Goal: Task Accomplishment & Management: Complete application form

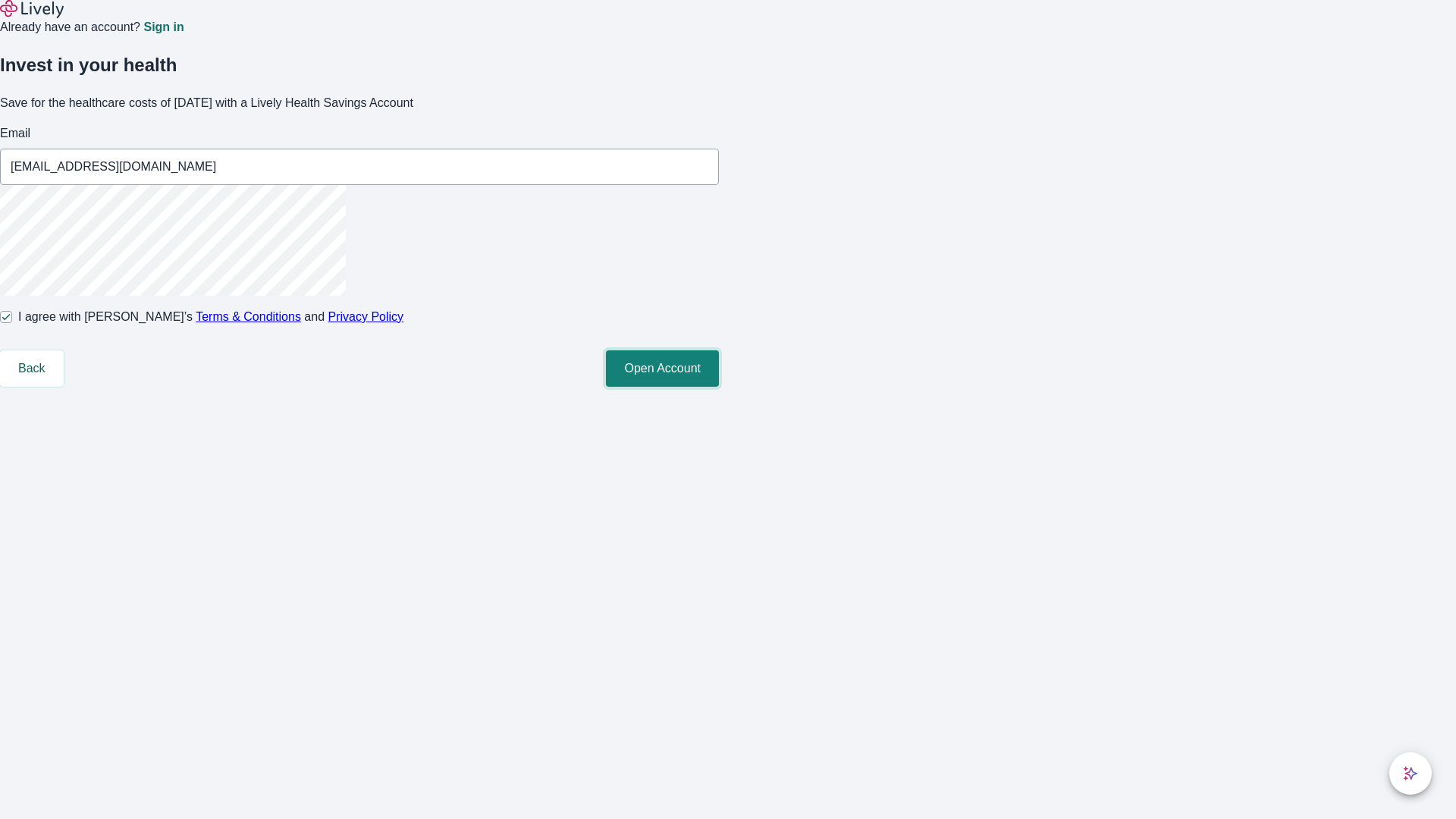
click at [718, 387] on button "Open Account" at bounding box center [663, 369] width 113 height 37
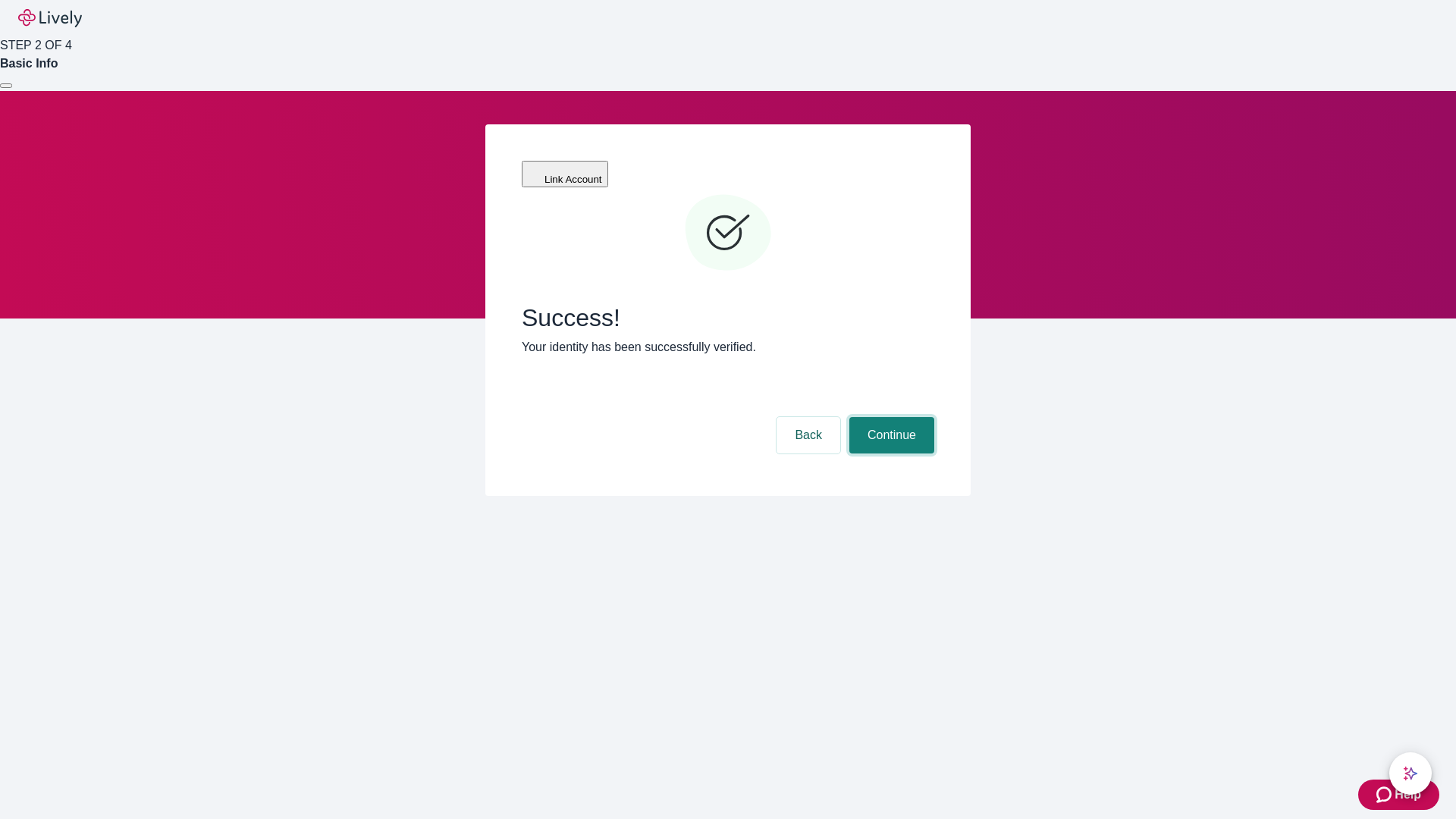
click at [889, 417] on button "Continue" at bounding box center [892, 436] width 85 height 37
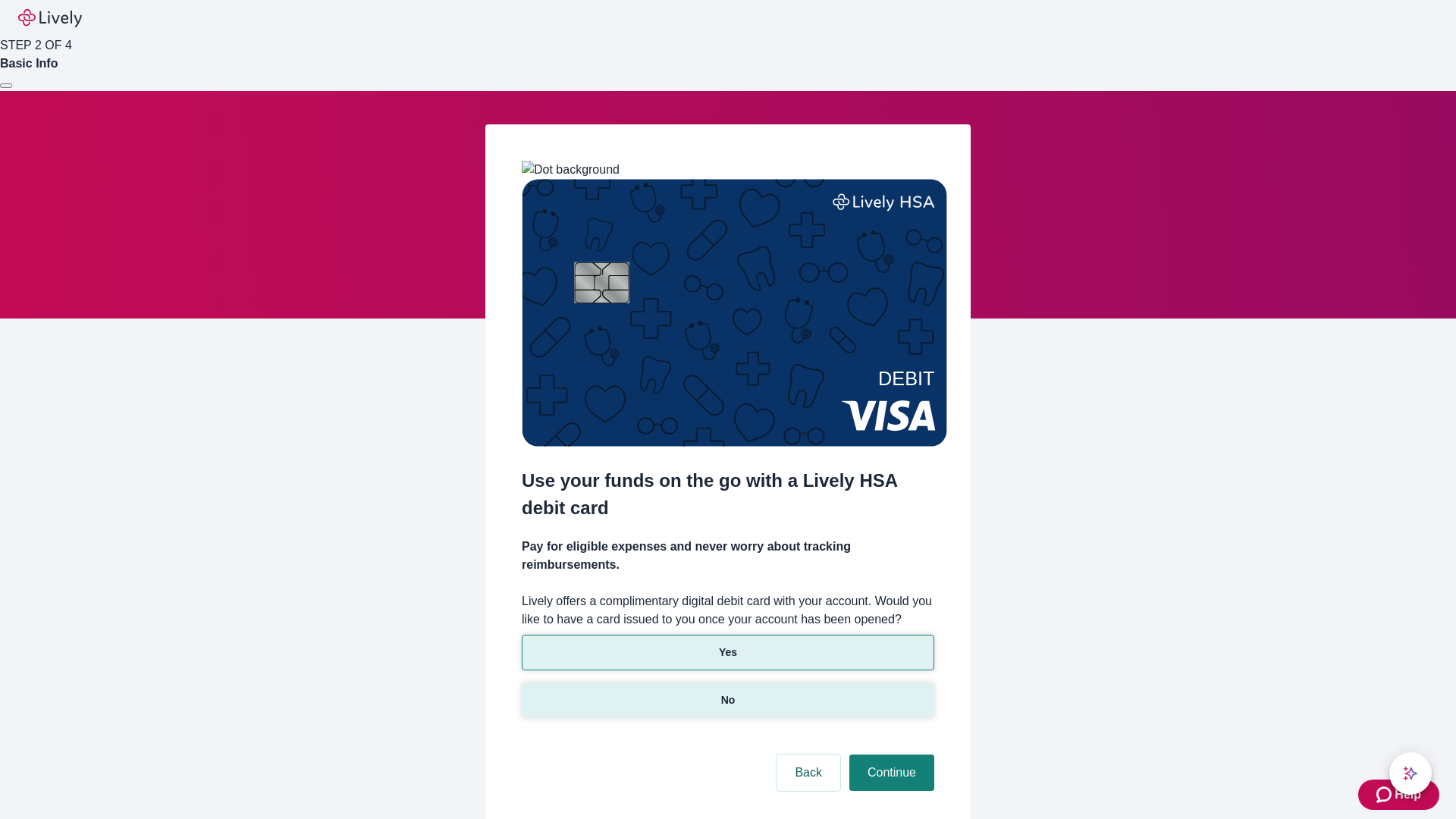
click at [727, 693] on p "No" at bounding box center [728, 701] width 15 height 16
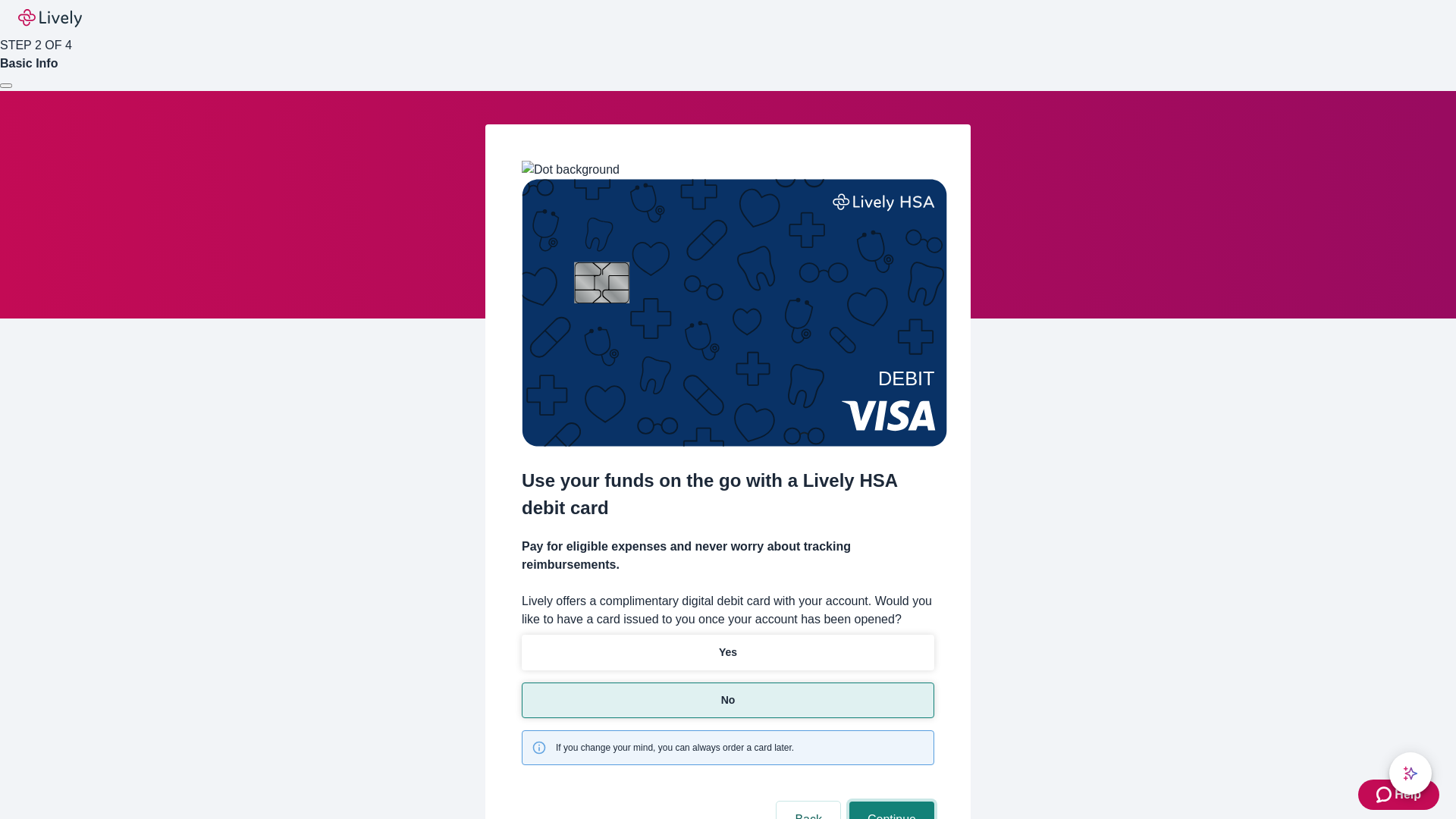
click at [889, 802] on button "Continue" at bounding box center [892, 820] width 85 height 37
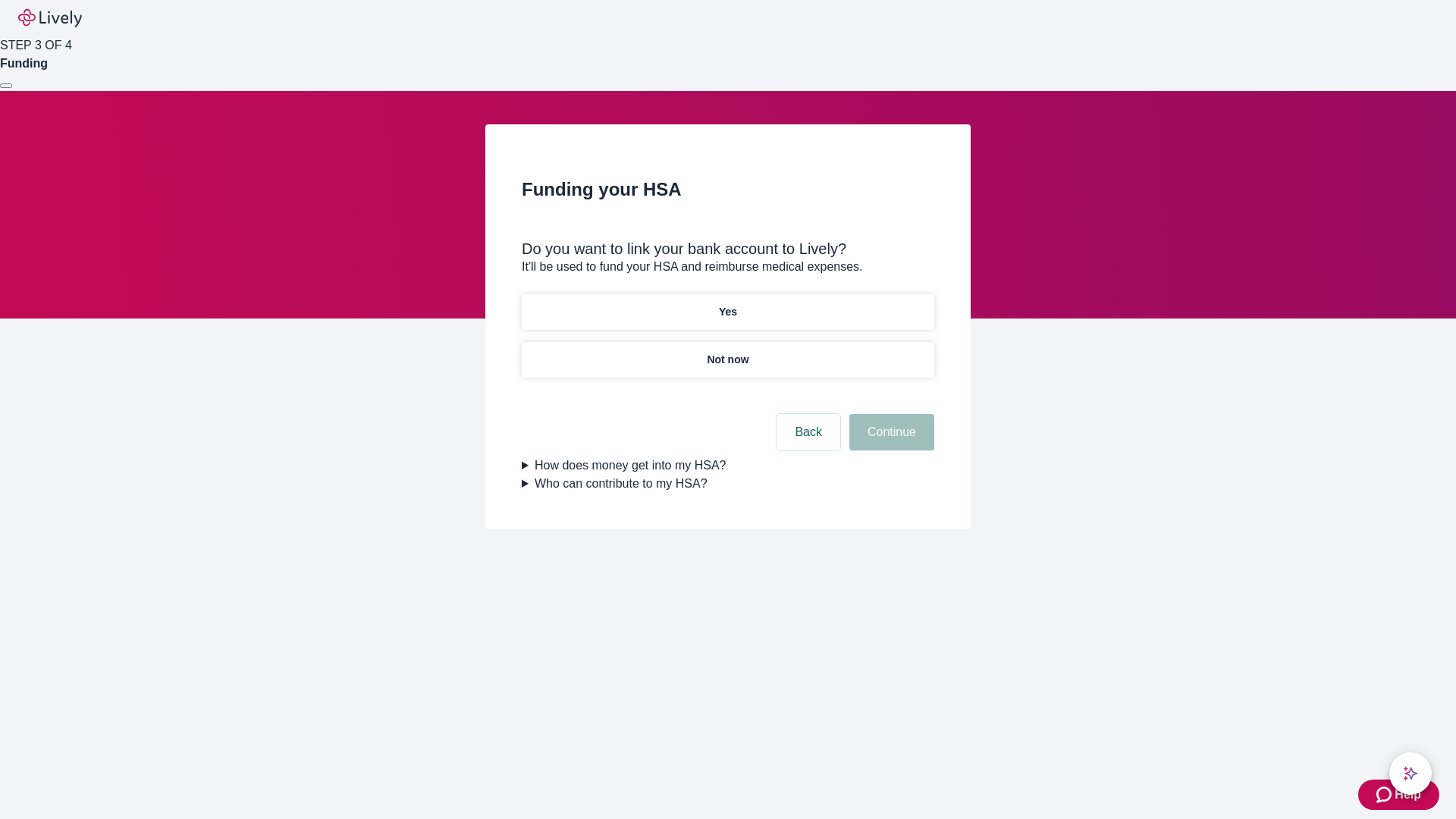
click at [727, 304] on p "Yes" at bounding box center [727, 312] width 18 height 16
click at [889, 414] on button "Continue" at bounding box center [892, 432] width 85 height 37
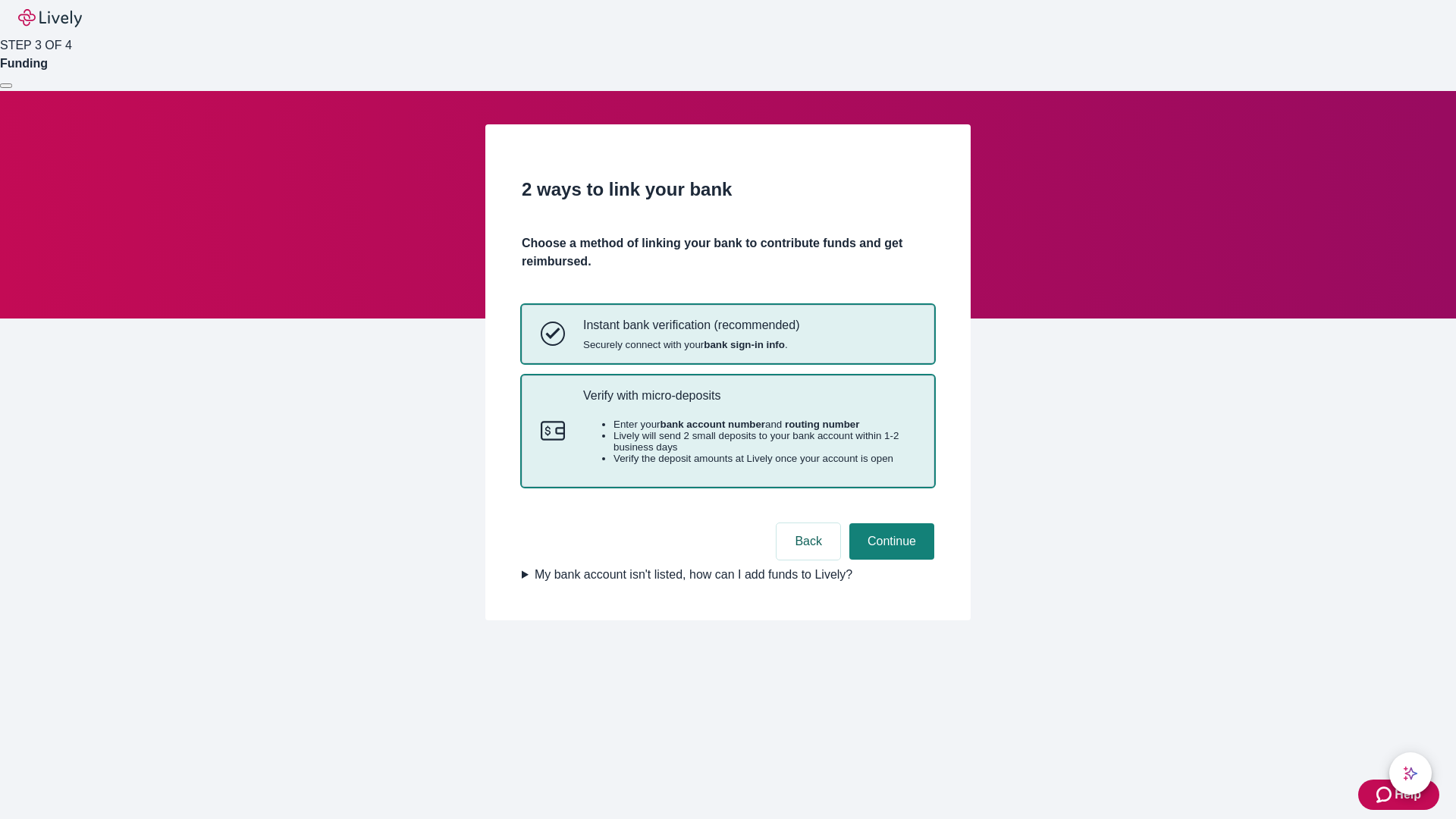
click at [748, 403] on p "Verify with micro-deposits" at bounding box center [749, 396] width 332 height 15
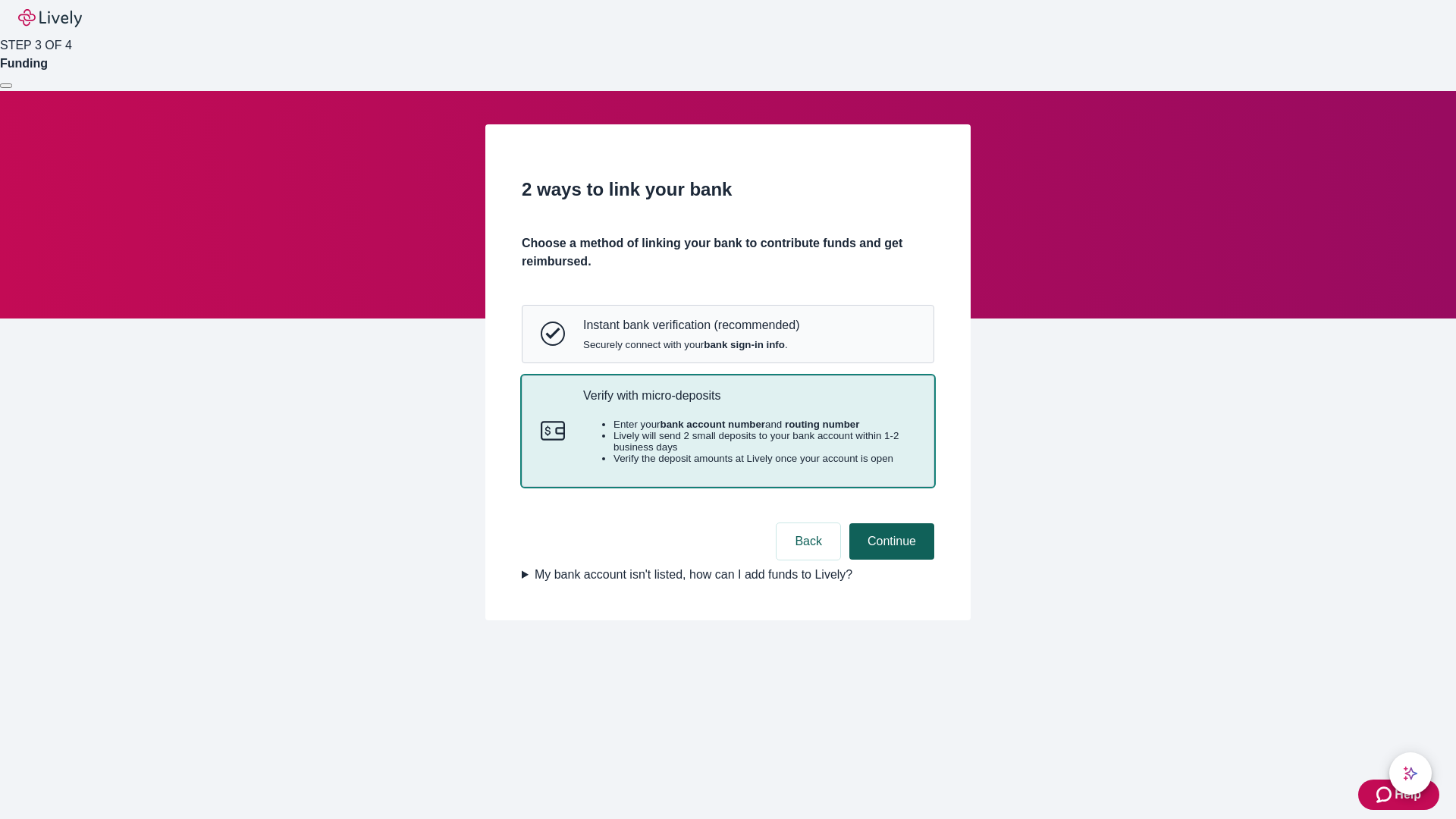
click at [889, 560] on button "Continue" at bounding box center [892, 542] width 85 height 37
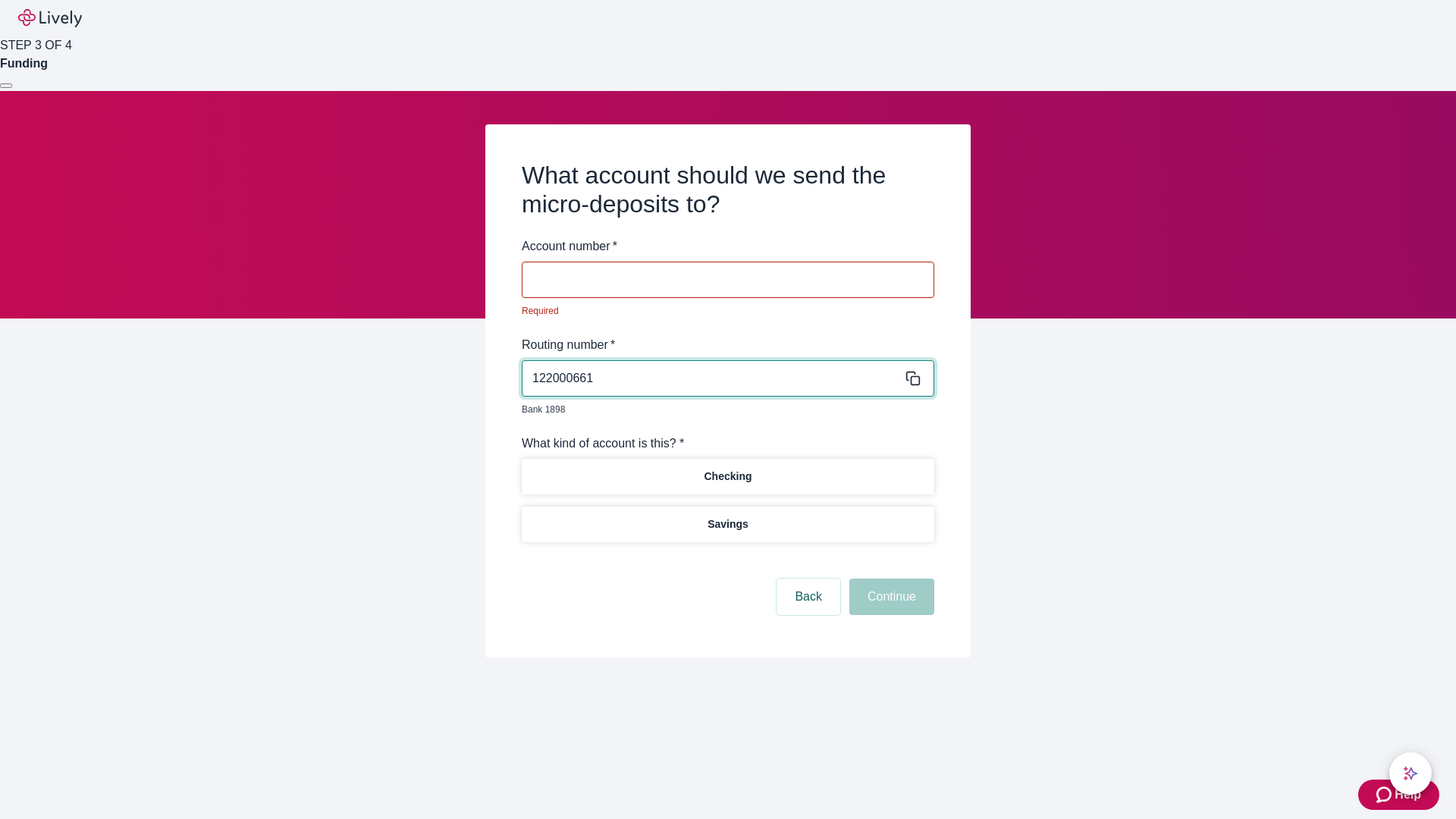
type input "122000661"
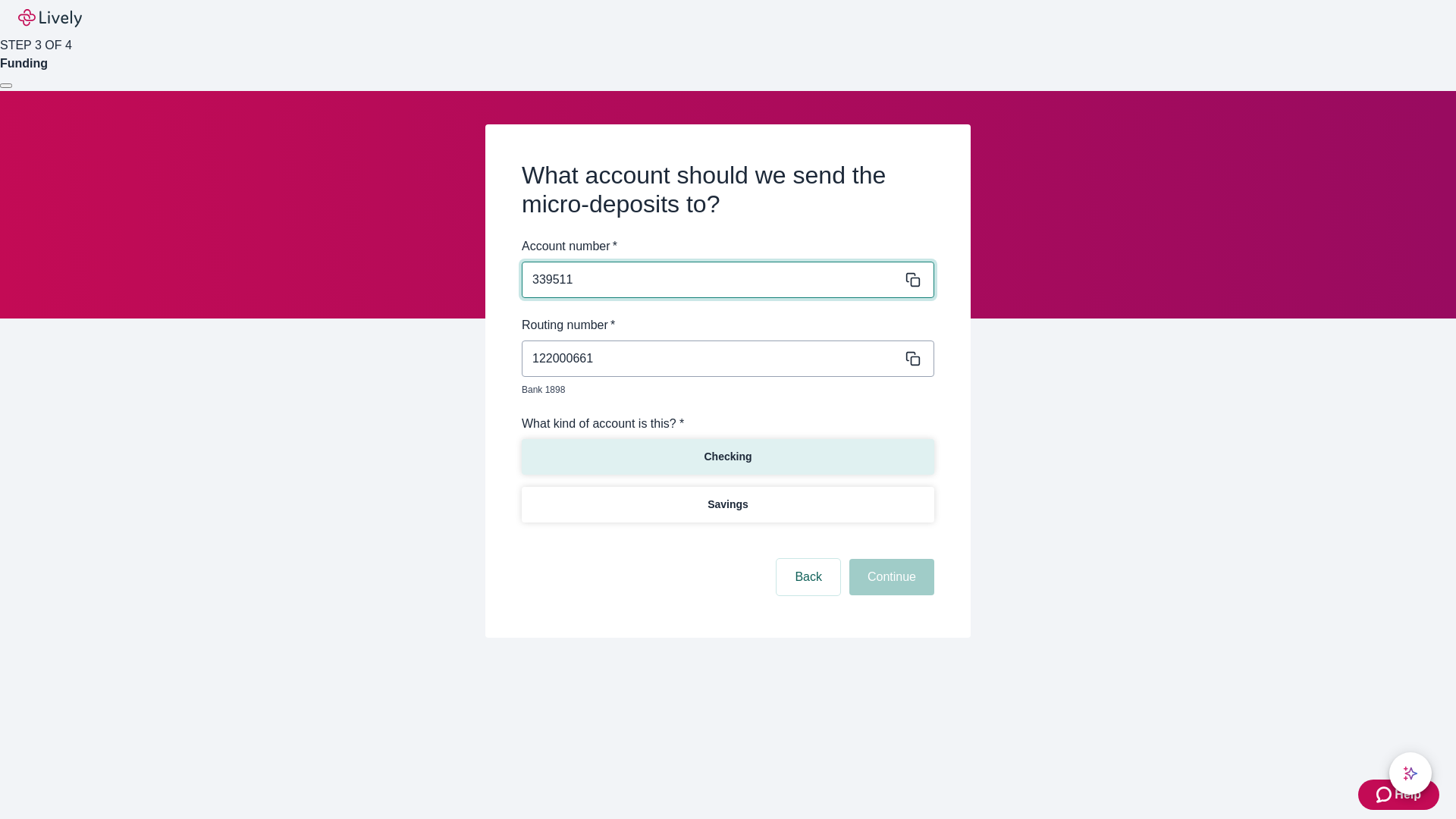
type input "339511"
click at [727, 449] on p "Checking" at bounding box center [727, 457] width 48 height 16
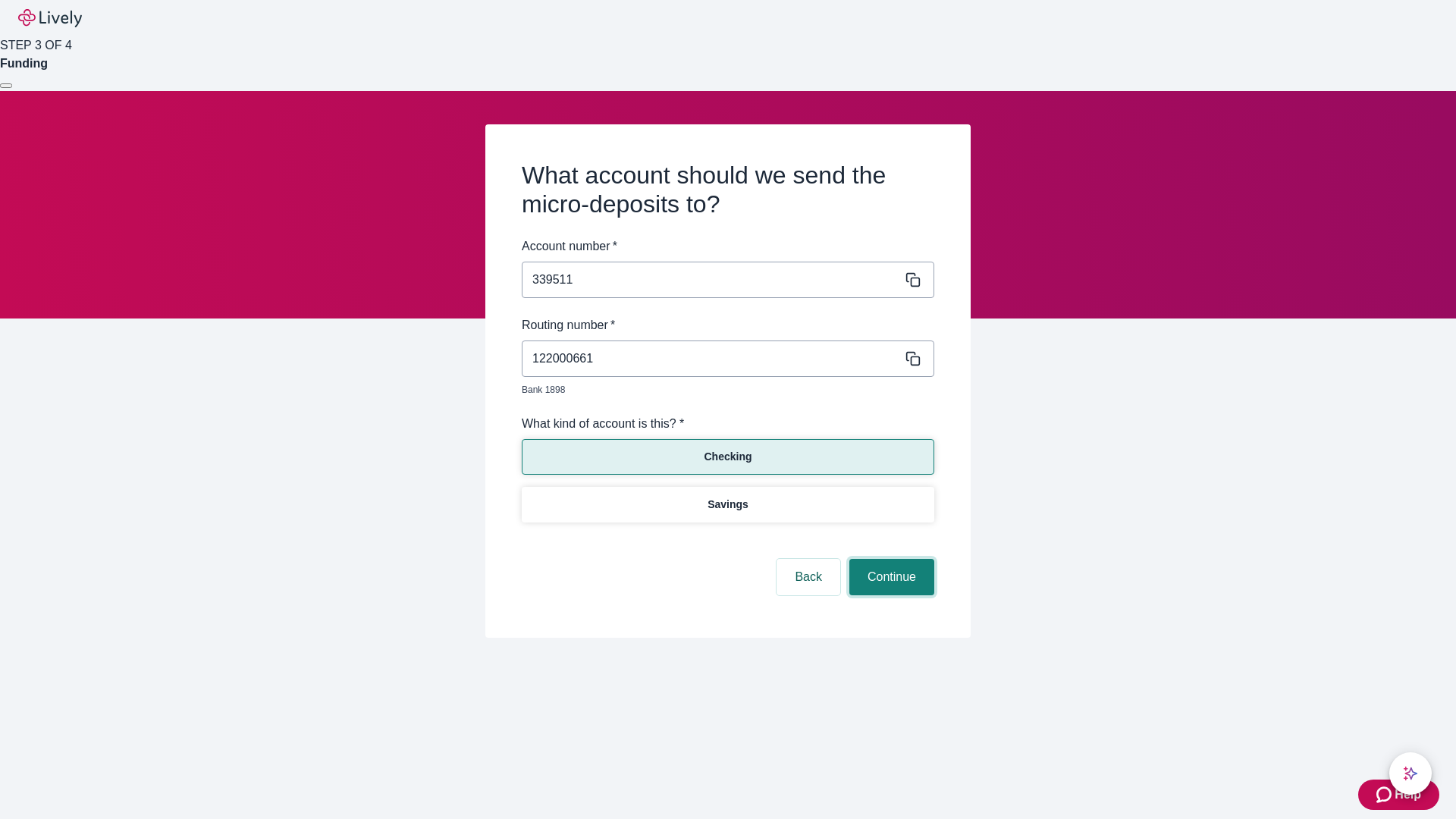
click at [889, 560] on button "Continue" at bounding box center [892, 578] width 85 height 37
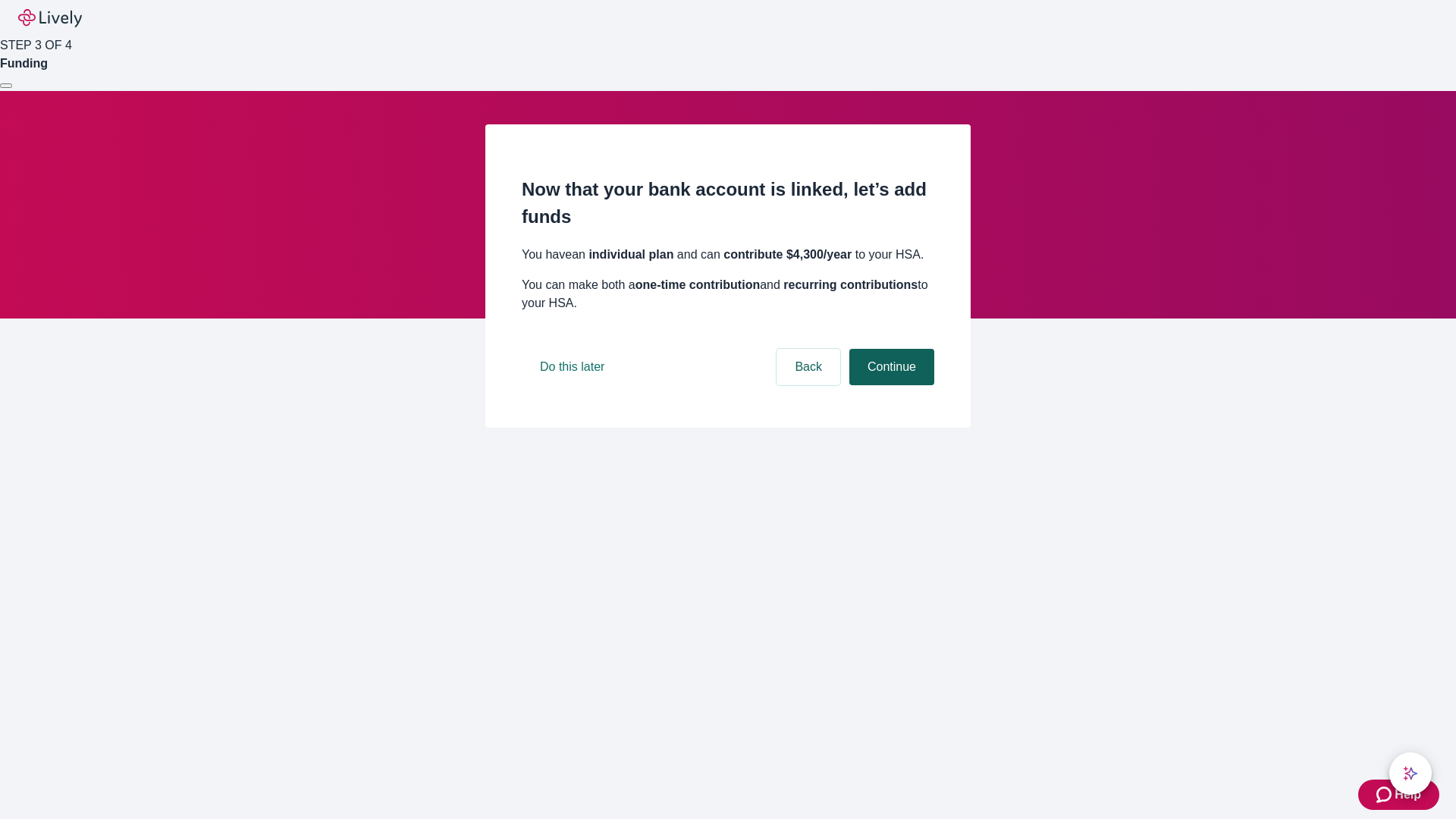
click at [889, 385] on button "Continue" at bounding box center [892, 368] width 85 height 37
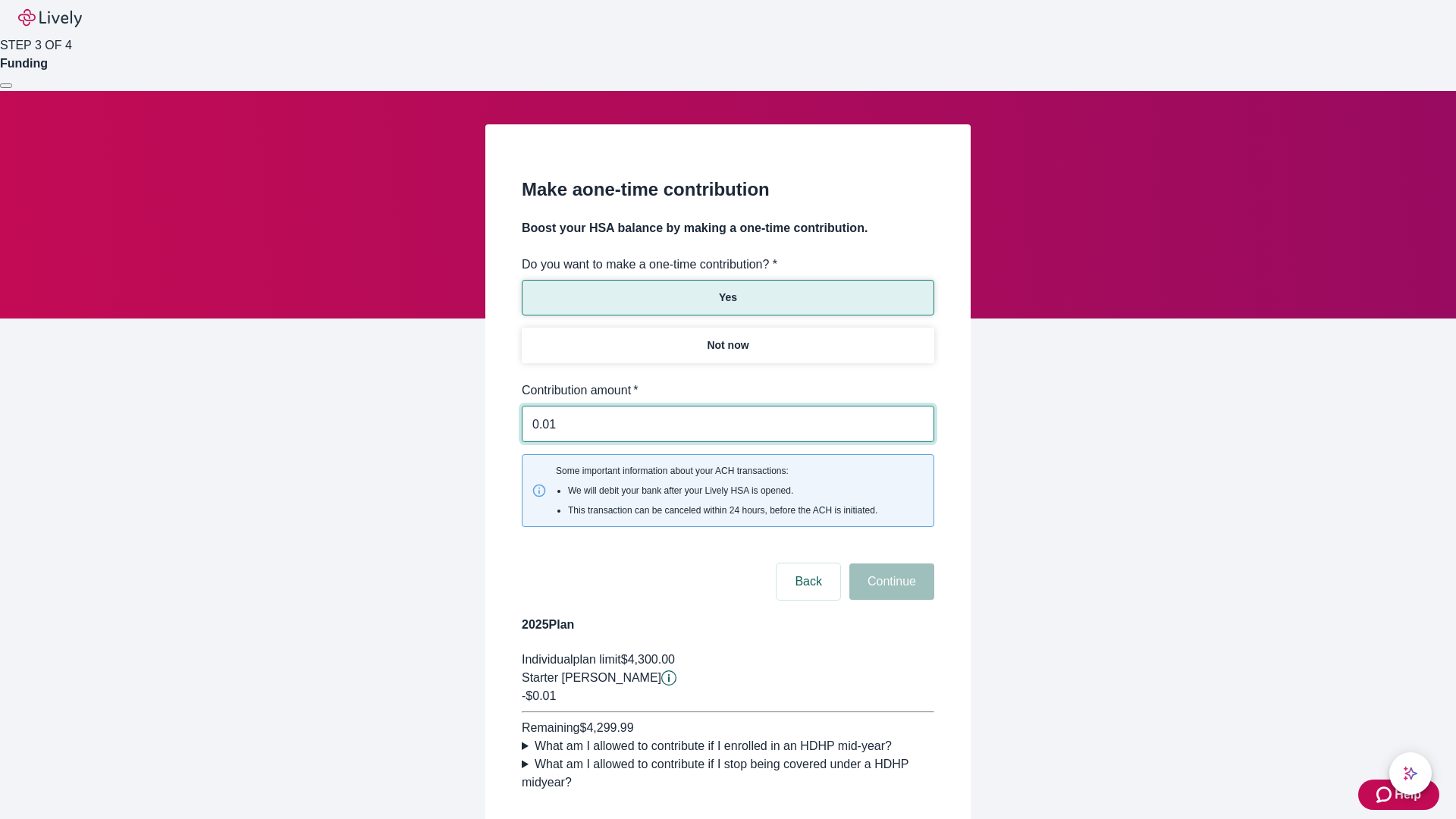
type input "0.01"
click at [889, 564] on button "Continue" at bounding box center [892, 582] width 85 height 37
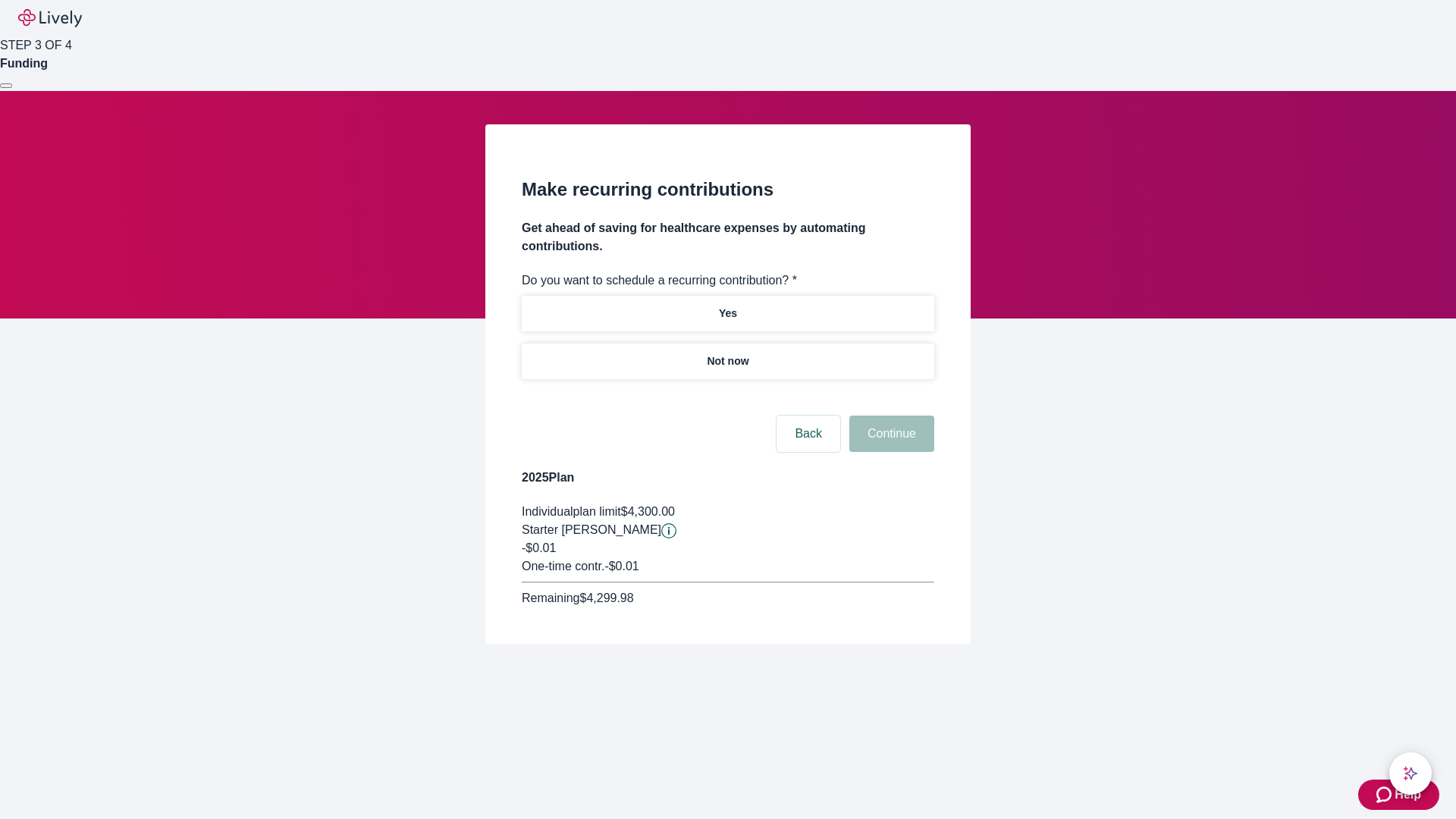
click at [727, 354] on p "Not now" at bounding box center [727, 362] width 42 height 16
click at [889, 416] on button "Continue" at bounding box center [892, 434] width 85 height 37
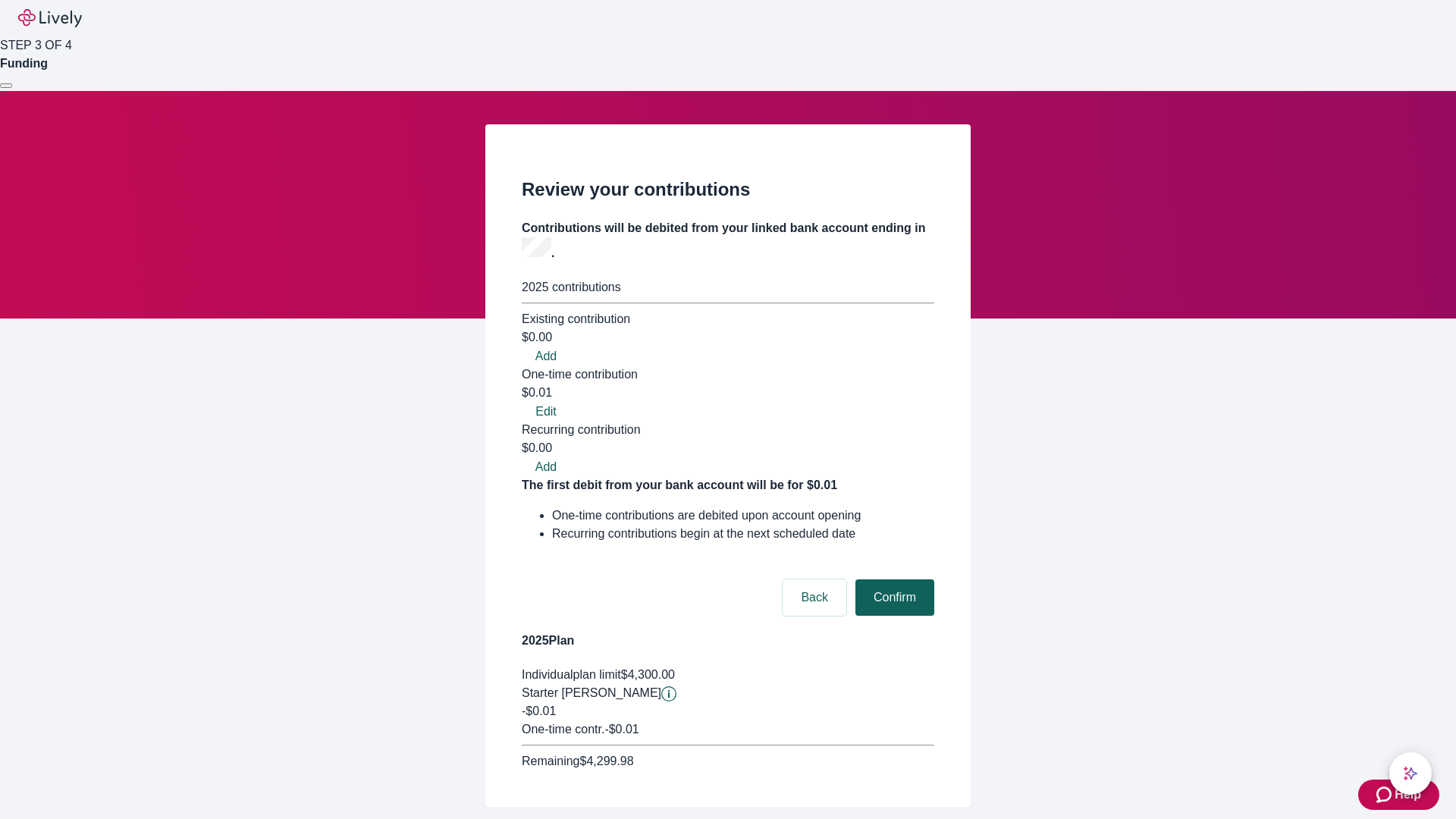
click at [893, 579] on button "Confirm" at bounding box center [894, 598] width 79 height 37
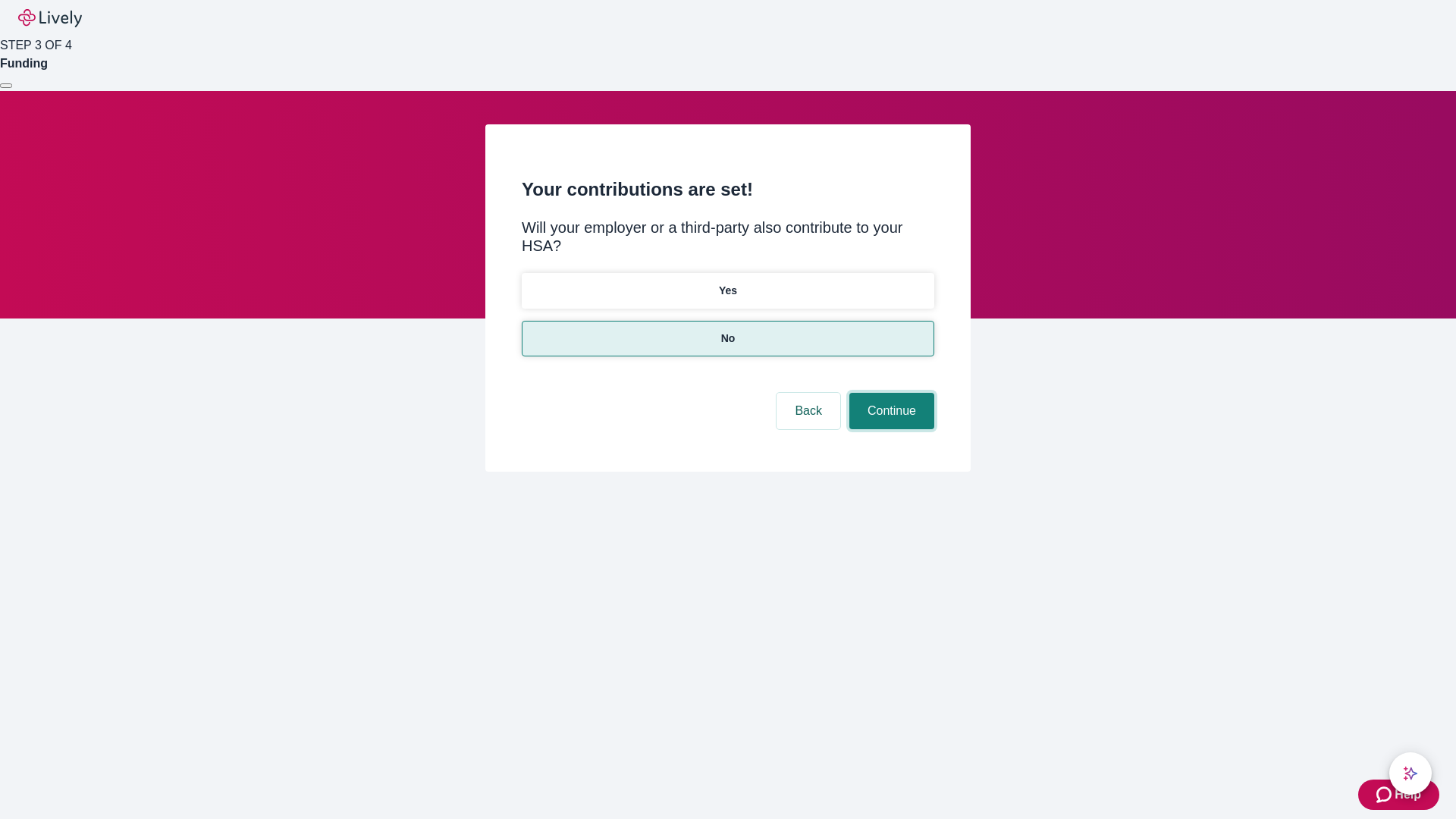
click at [889, 393] on button "Continue" at bounding box center [892, 411] width 85 height 37
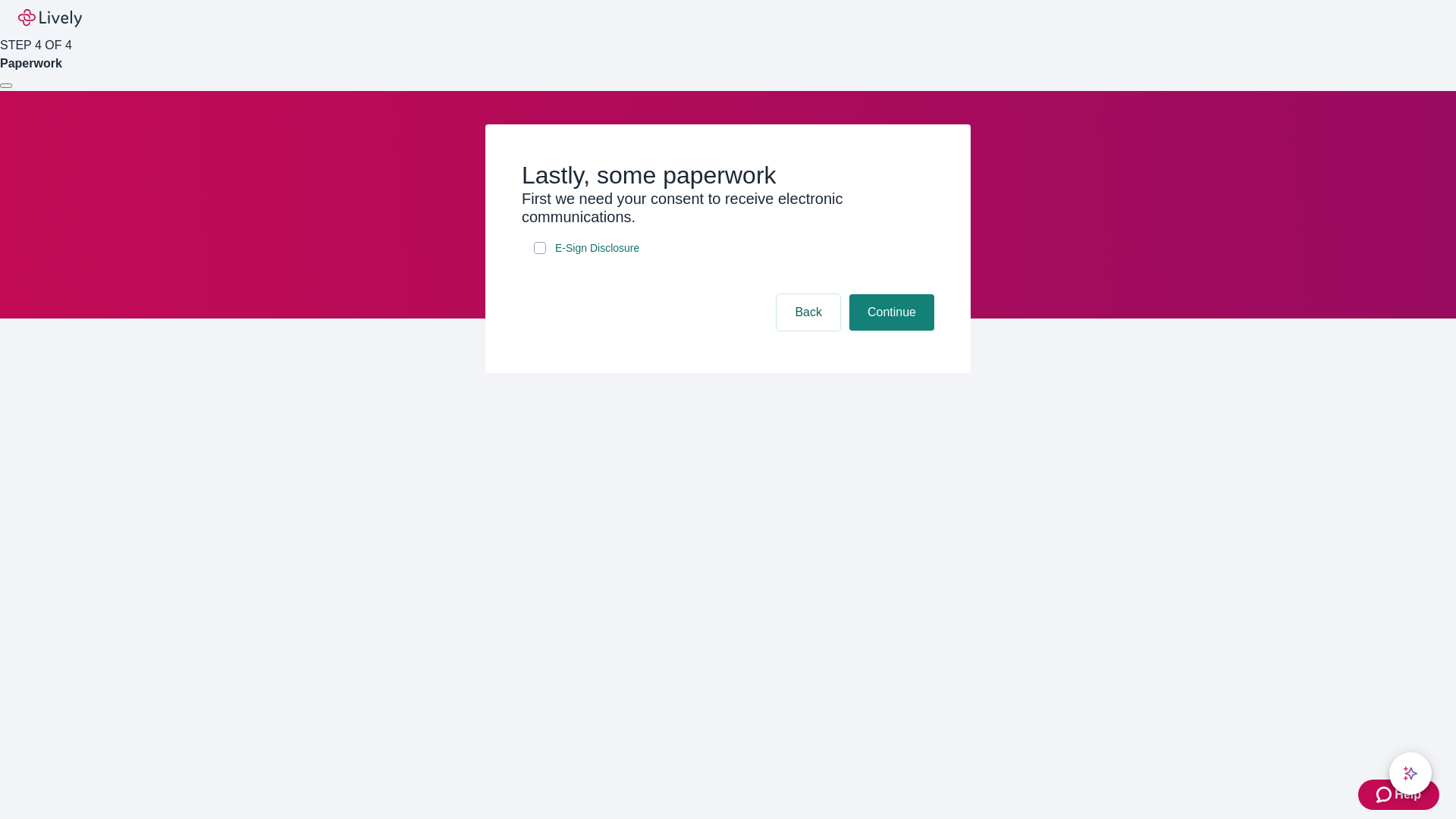
click at [540, 254] on input "E-Sign Disclosure" at bounding box center [540, 248] width 12 height 12
checkbox input "true"
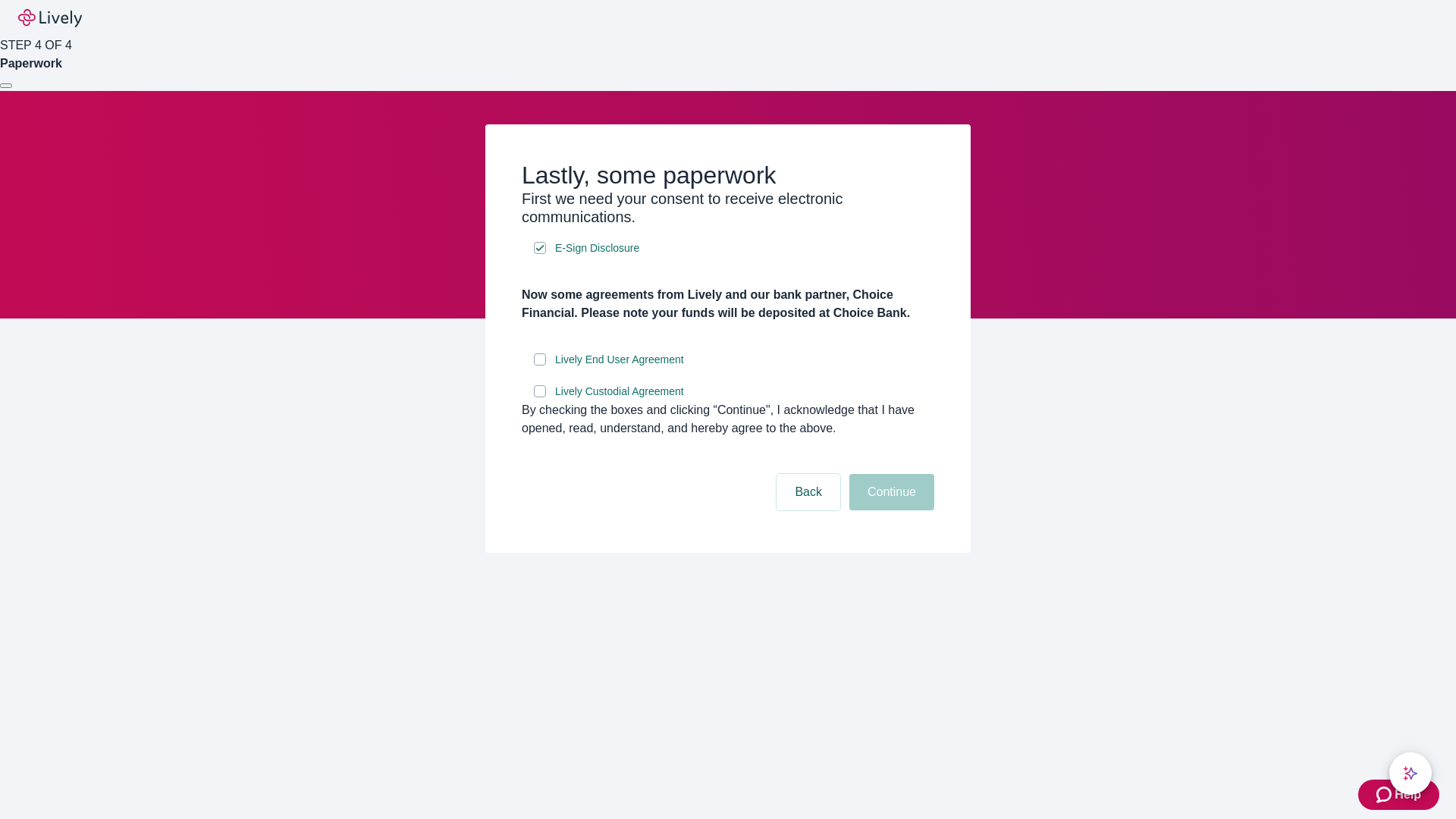
click at [540, 366] on input "Lively End User Agreement" at bounding box center [540, 360] width 12 height 12
checkbox input "true"
click at [540, 397] on input "Lively Custodial Agreement" at bounding box center [540, 391] width 12 height 12
checkbox input "true"
click at [889, 511] on button "Continue" at bounding box center [892, 492] width 85 height 37
